Goal: Transaction & Acquisition: Purchase product/service

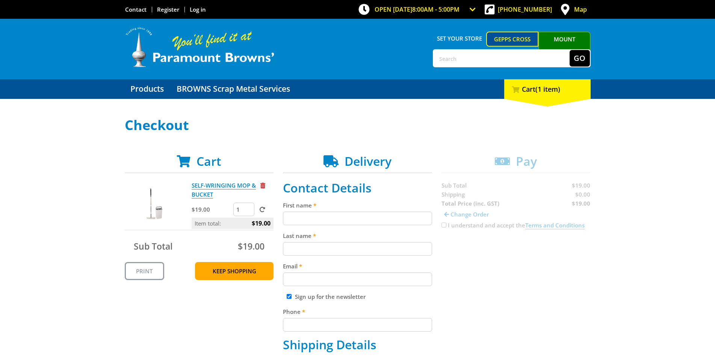
click at [321, 220] on input "First name" at bounding box center [357, 219] width 149 height 14
type input "Homecare"
type input "Equipment"
type input "[STREET_ADDRESS][PERSON_NAME]"
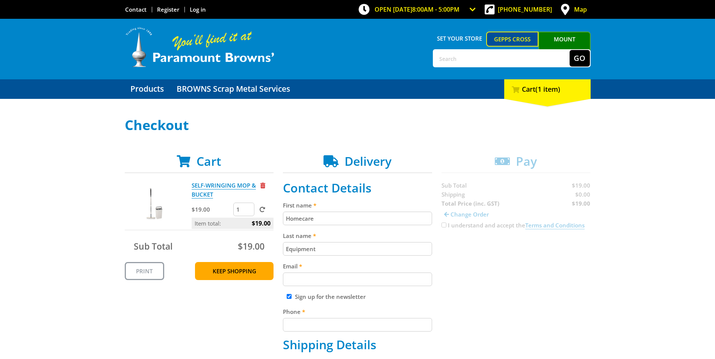
type input "Beverley"
type input "5009"
select select "SA"
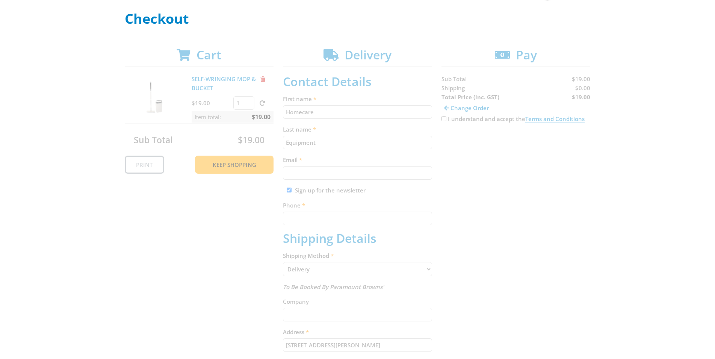
scroll to position [113, 0]
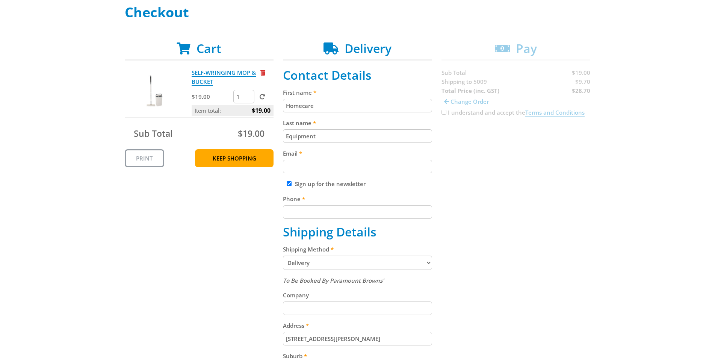
click at [334, 165] on input "Email" at bounding box center [357, 167] width 149 height 14
click at [333, 166] on input "Email" at bounding box center [357, 167] width 149 height 14
click at [468, 183] on div "Cart SELF-WRINGING MOP & BUCKET $19.00 1 Item total: $19.00 Sub Total $19.00 Pr…" at bounding box center [358, 281] width 466 height 481
click at [362, 168] on input "Email" at bounding box center [357, 167] width 149 height 14
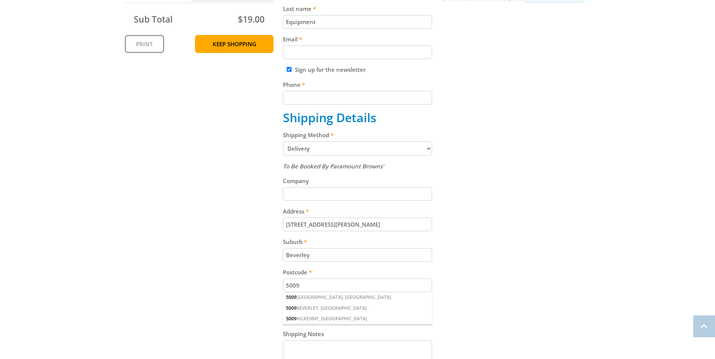
scroll to position [301, 0]
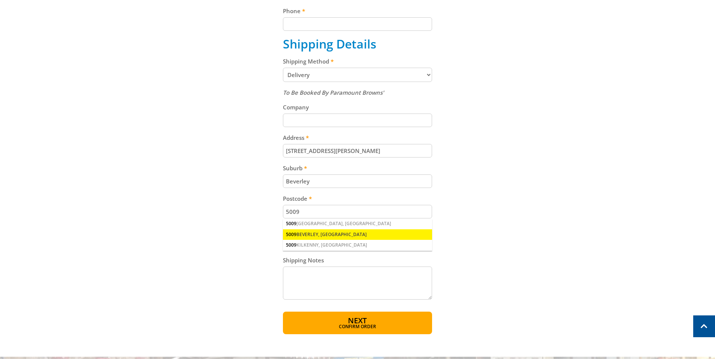
click at [332, 234] on div "5009 BEVERLEY, [GEOGRAPHIC_DATA]" at bounding box center [357, 234] width 149 height 11
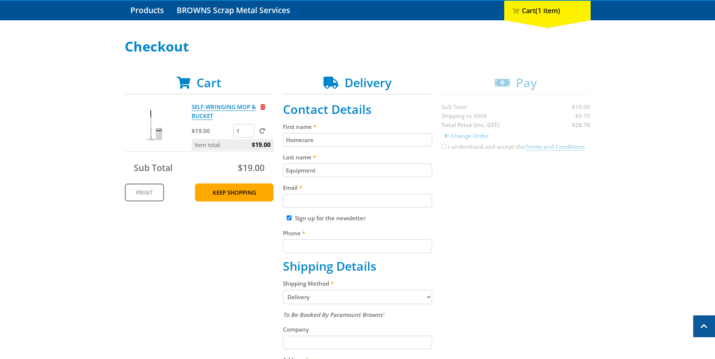
scroll to position [75, 0]
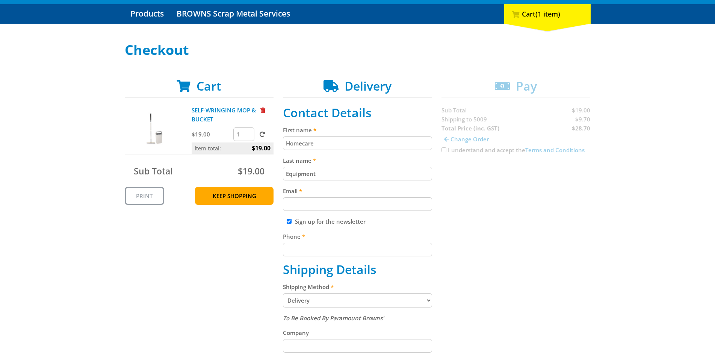
click at [313, 206] on input "Email" at bounding box center [357, 204] width 149 height 14
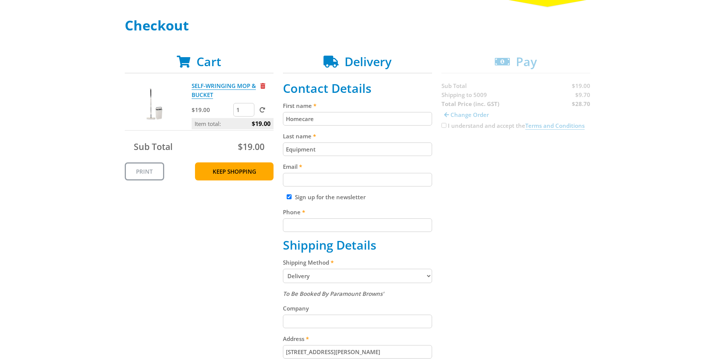
scroll to position [113, 0]
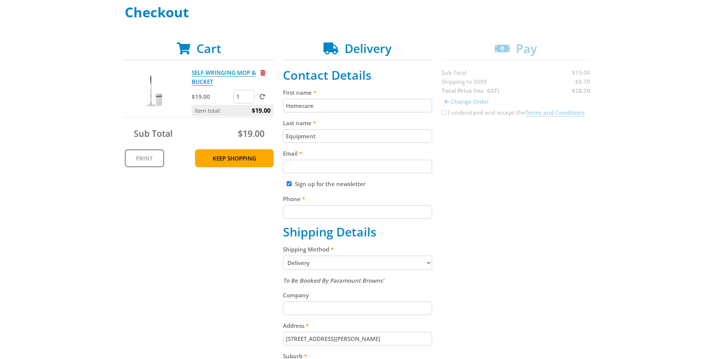
click at [290, 186] on input "Sign up for the newsletter" at bounding box center [289, 183] width 5 height 5
checkbox input "false"
click at [293, 169] on input "Email" at bounding box center [357, 167] width 149 height 14
click at [309, 213] on input "Phone" at bounding box center [357, 212] width 149 height 14
click at [294, 129] on div "Last name Equipment" at bounding box center [357, 130] width 149 height 24
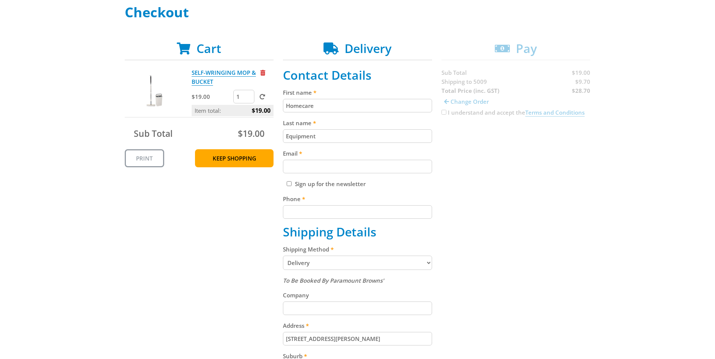
click at [294, 129] on div "Last name Equipment" at bounding box center [357, 130] width 149 height 24
click at [341, 133] on input "Equipment" at bounding box center [357, 136] width 149 height 14
click at [347, 133] on input "Equipment" at bounding box center [357, 136] width 149 height 14
click at [398, 154] on label "Email" at bounding box center [357, 153] width 149 height 9
click at [398, 160] on input "Email" at bounding box center [357, 167] width 149 height 14
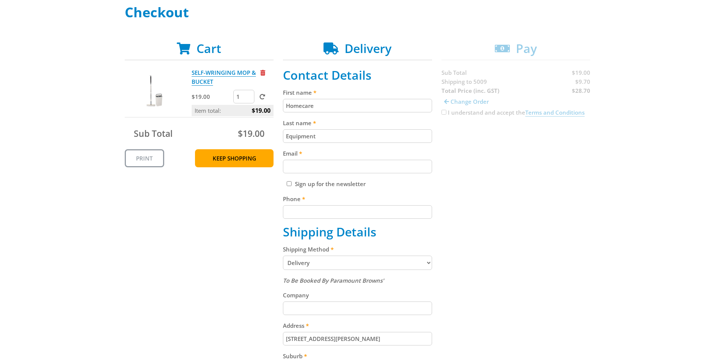
click at [400, 162] on input "Email" at bounding box center [357, 167] width 149 height 14
click at [399, 163] on input "Email" at bounding box center [357, 167] width 149 height 14
drag, startPoint x: 399, startPoint y: 163, endPoint x: 358, endPoint y: 167, distance: 41.1
click at [397, 164] on input "Email" at bounding box center [357, 167] width 149 height 14
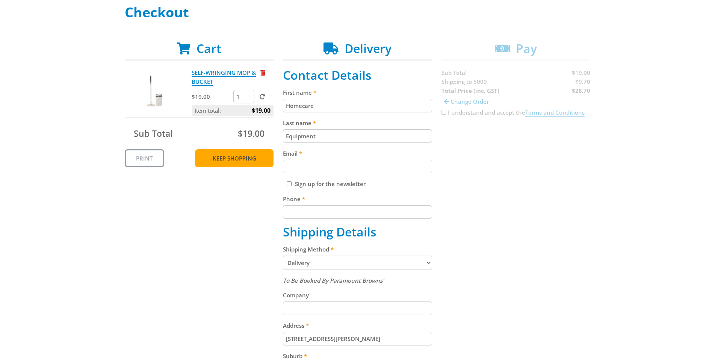
click at [244, 158] on link "Keep Shopping" at bounding box center [234, 158] width 79 height 18
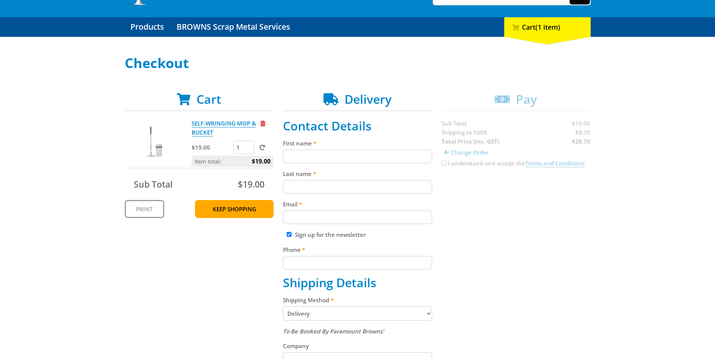
scroll to position [75, 0]
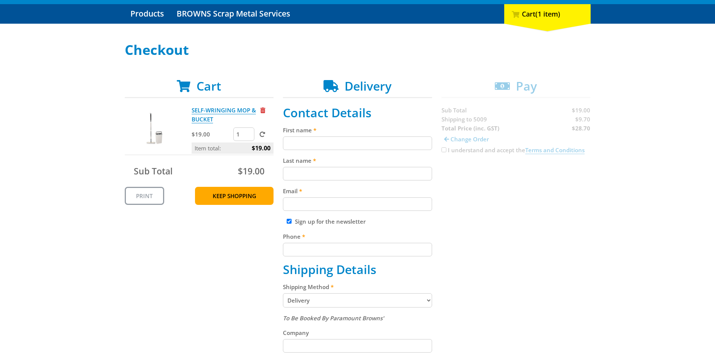
click at [315, 145] on input "First name" at bounding box center [357, 143] width 149 height 14
type input "Homecare"
type input "Equipment"
type input "purchasing@homecareequipment.com.au"
click at [293, 219] on div "Sign up for the newsletter" at bounding box center [357, 221] width 149 height 9
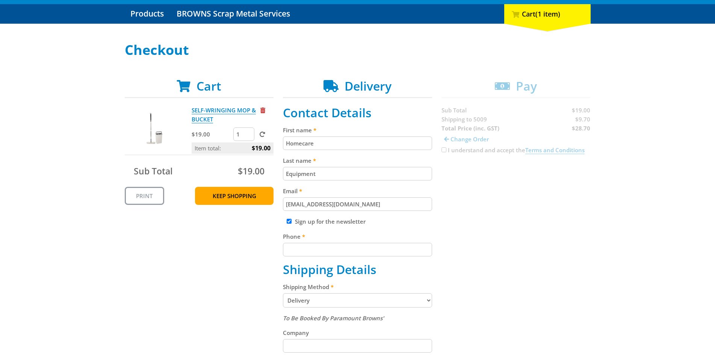
click at [286, 222] on div "Sign up for the newsletter" at bounding box center [357, 221] width 149 height 9
click at [290, 220] on input "Sign up for the newsletter" at bounding box center [289, 221] width 5 height 5
checkbox input "false"
click at [303, 256] on input "Phone" at bounding box center [357, 250] width 149 height 14
type input "083387988"
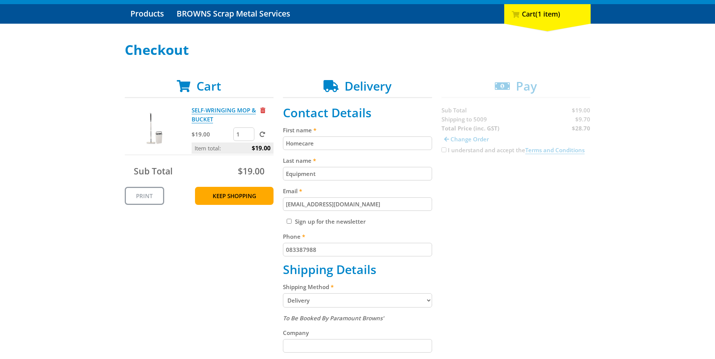
click at [535, 238] on div "Cart SELF-WRINGING MOP & BUCKET $19.00 1 Item total: $19.00 Sub Total $19.00 Pr…" at bounding box center [358, 319] width 466 height 481
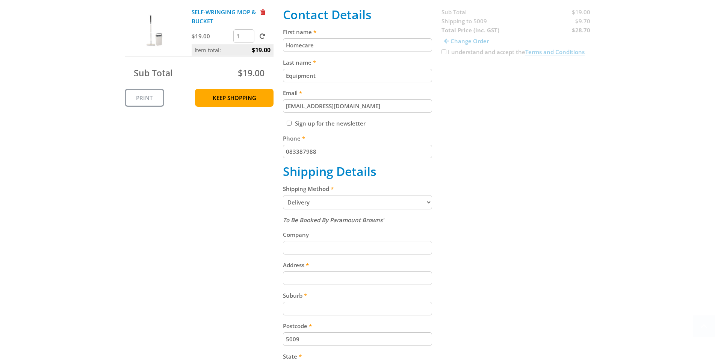
scroll to position [188, 0]
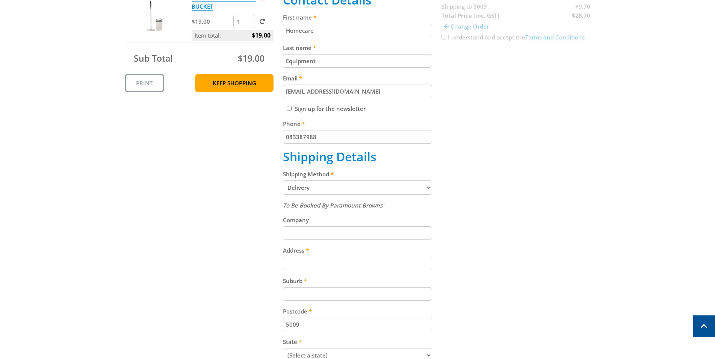
click at [356, 192] on select "Pickup from Gepps Cross Delivery" at bounding box center [357, 187] width 149 height 14
click at [434, 212] on div "Cart SELF-WRINGING MOP & BUCKET $19.00 1 Item total: $19.00 Sub Total $19.00 Pr…" at bounding box center [358, 206] width 466 height 481
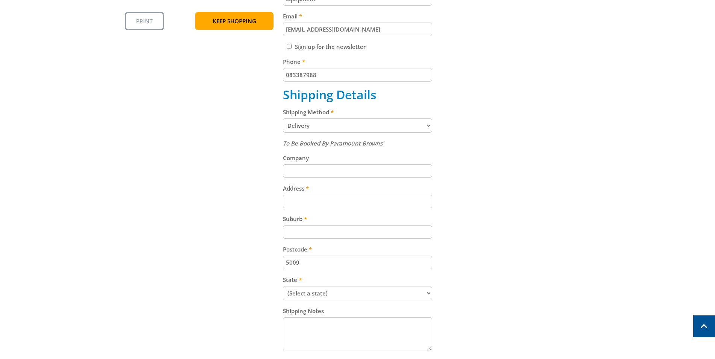
scroll to position [263, 0]
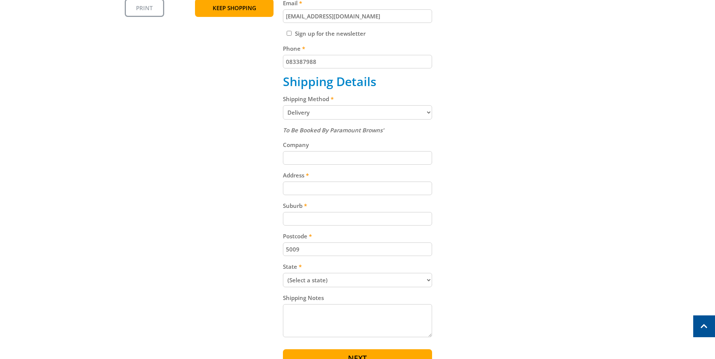
click at [341, 159] on input "Company" at bounding box center [357, 158] width 149 height 14
click at [336, 191] on input "Address" at bounding box center [357, 189] width 149 height 14
type input "[STREET_ADDRESS][PERSON_NAME]"
type input "Beverley"
select select "SA"
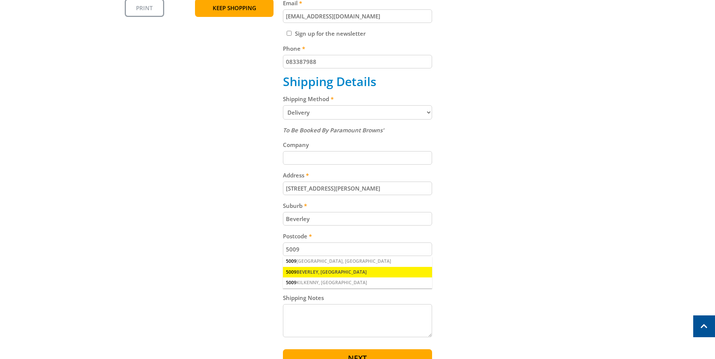
click at [334, 273] on div "5009 BEVERLEY, [GEOGRAPHIC_DATA]" at bounding box center [357, 272] width 149 height 11
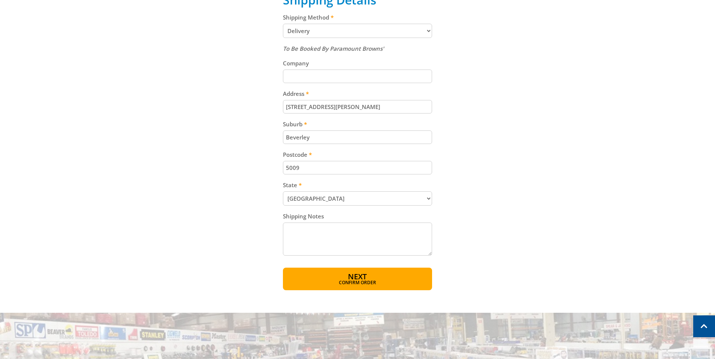
scroll to position [376, 0]
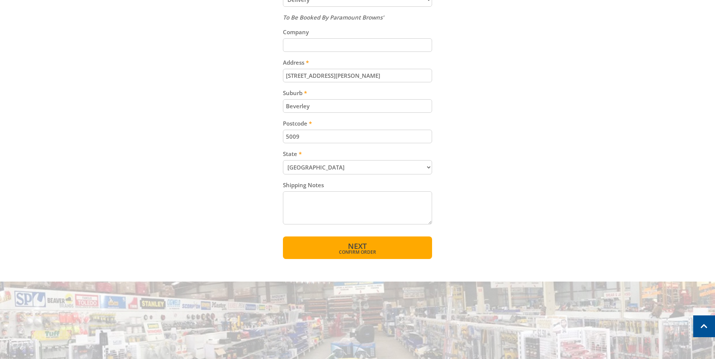
click at [357, 248] on span "Next" at bounding box center [357, 246] width 19 height 10
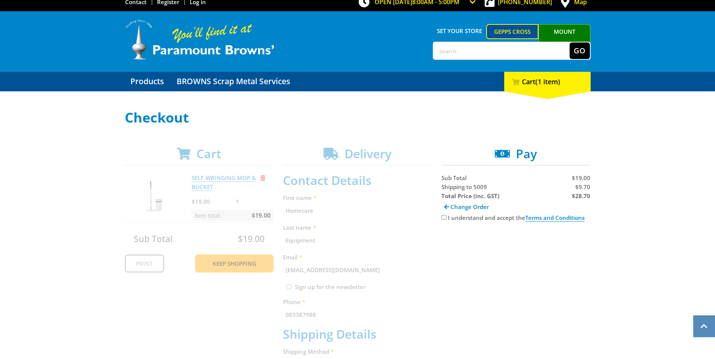
scroll to position [4, 0]
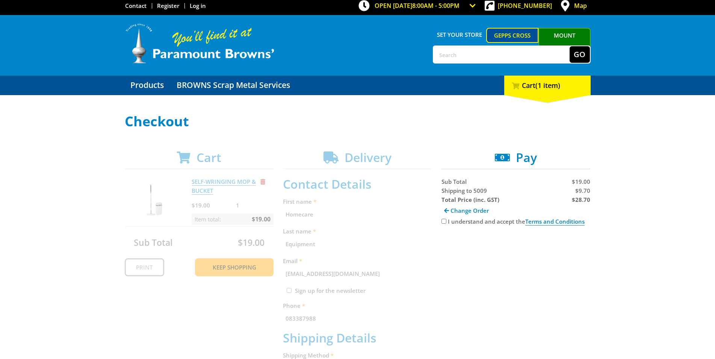
click at [445, 221] on input "I understand and accept the Terms and Conditions" at bounding box center [444, 221] width 5 height 5
checkbox input "true"
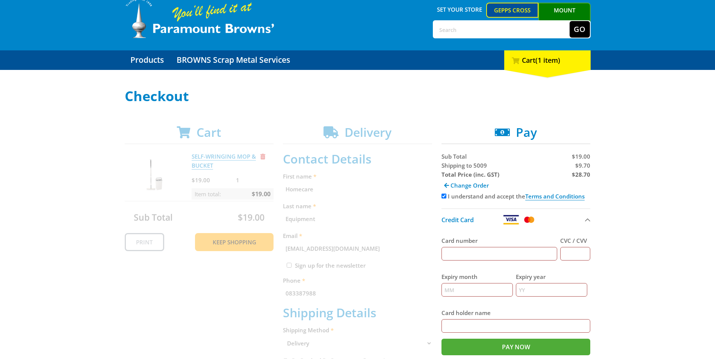
scroll to position [79, 0]
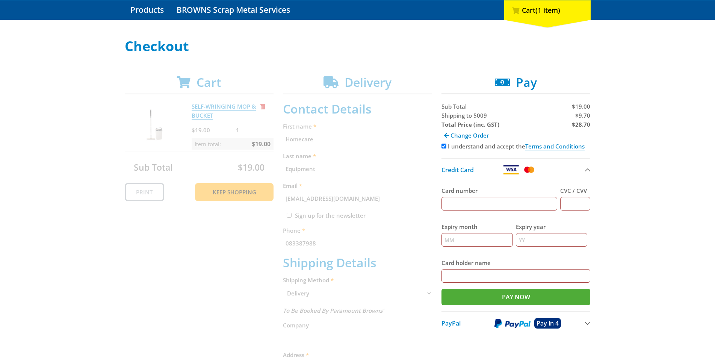
click at [504, 211] on div "Card number" at bounding box center [500, 198] width 116 height 36
click at [503, 208] on input "Card number" at bounding box center [500, 204] width 116 height 14
type input "5163253101811062"
type input "953"
type input "05"
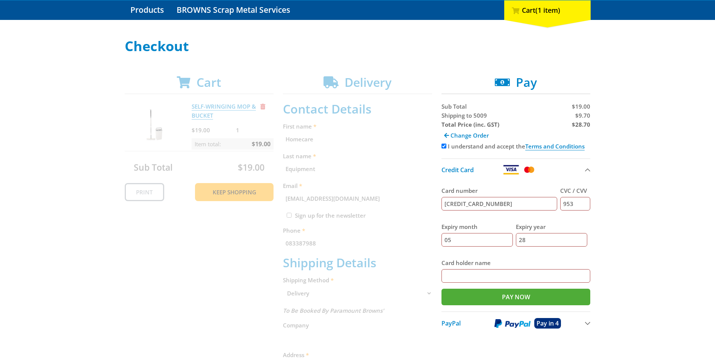
type input "28"
type input "Erin Rae"
click at [507, 296] on input "Pay Now" at bounding box center [516, 297] width 149 height 17
type input "Paying..."
